Goal: Complete application form

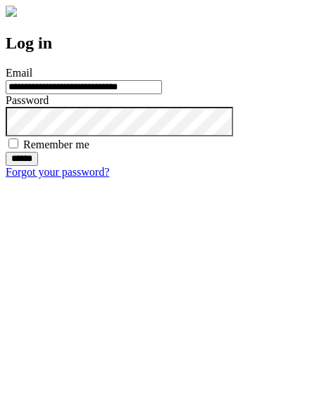
type input "**********"
click at [38, 166] on input "******" at bounding box center [22, 159] width 32 height 14
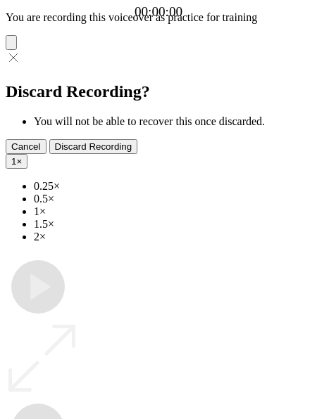
type input "**********"
